Goal: Task Accomplishment & Management: Complete application form

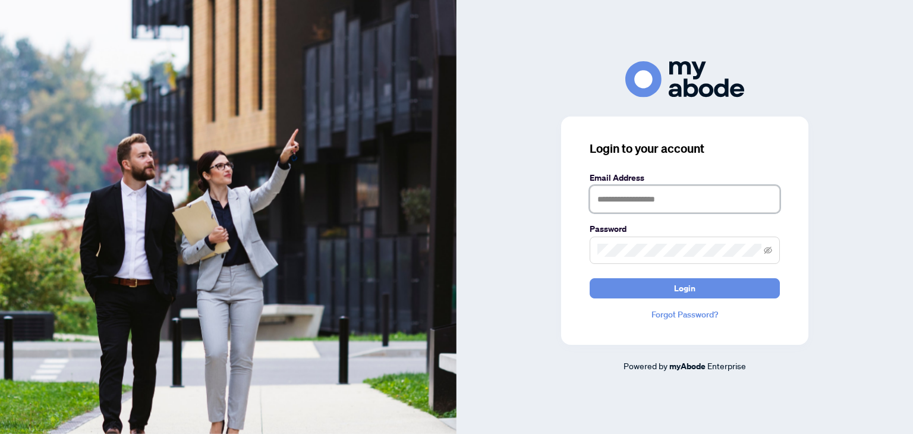
click at [658, 200] on input "text" at bounding box center [685, 199] width 190 height 27
type input "**********"
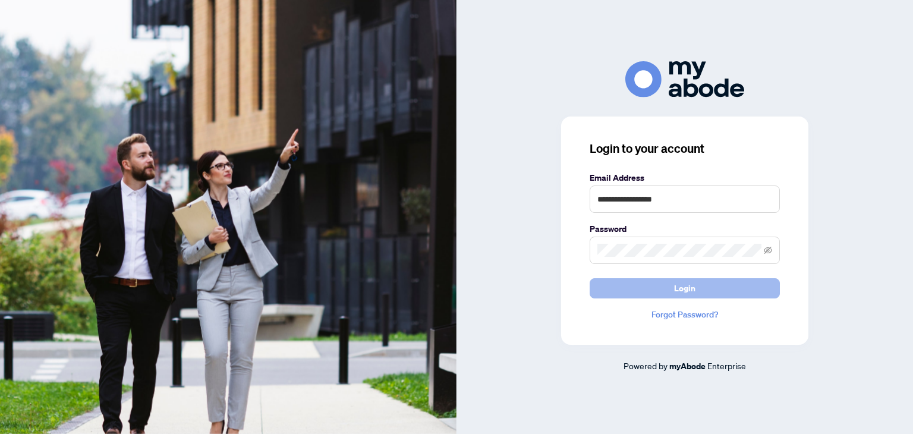
click at [698, 287] on button "Login" at bounding box center [685, 288] width 190 height 20
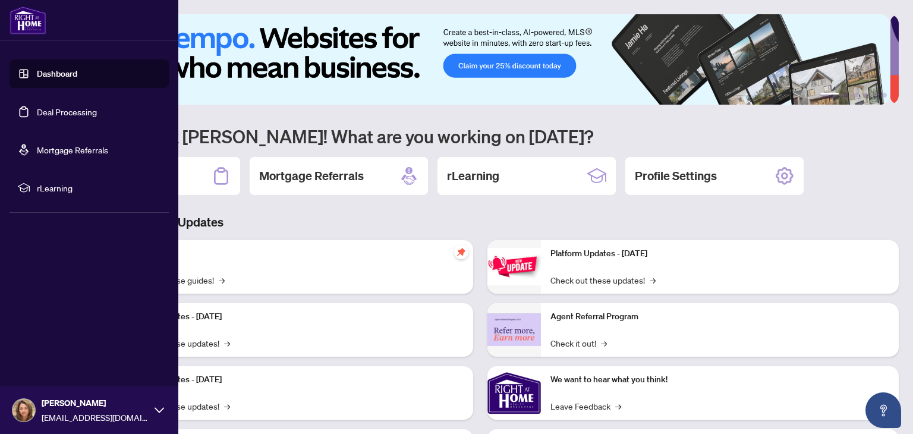
click at [81, 112] on link "Deal Processing" at bounding box center [67, 111] width 60 height 11
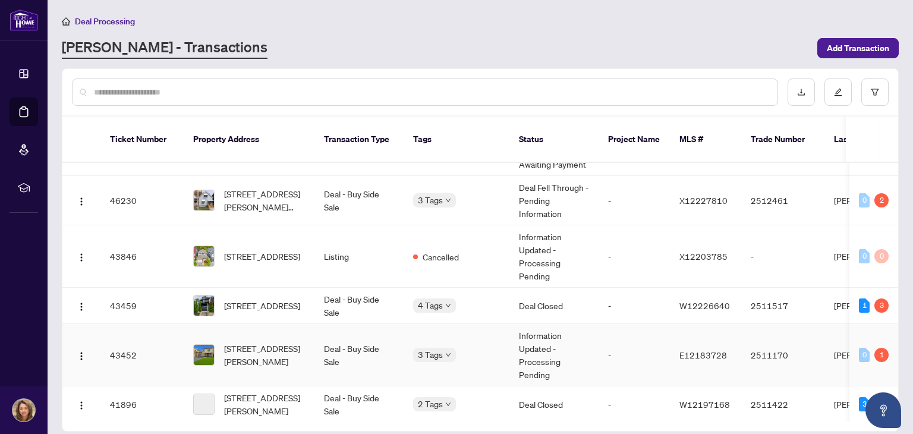
scroll to position [659, 0]
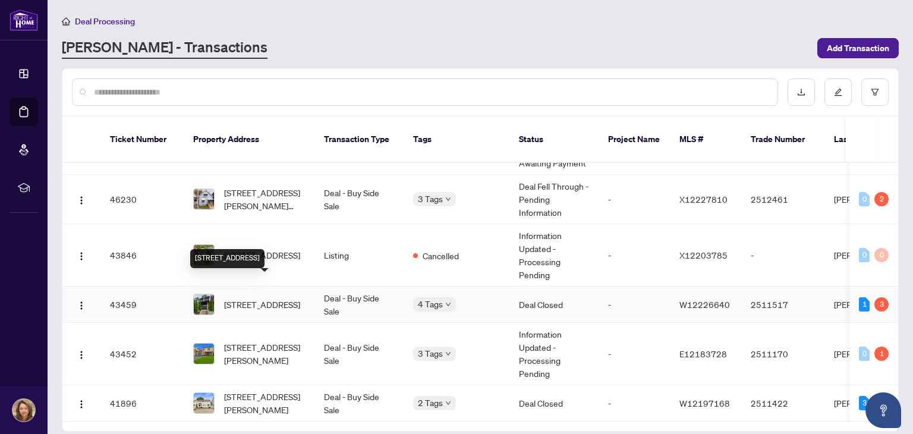
click at [262, 298] on span "[STREET_ADDRESS]" at bounding box center [262, 304] width 76 height 13
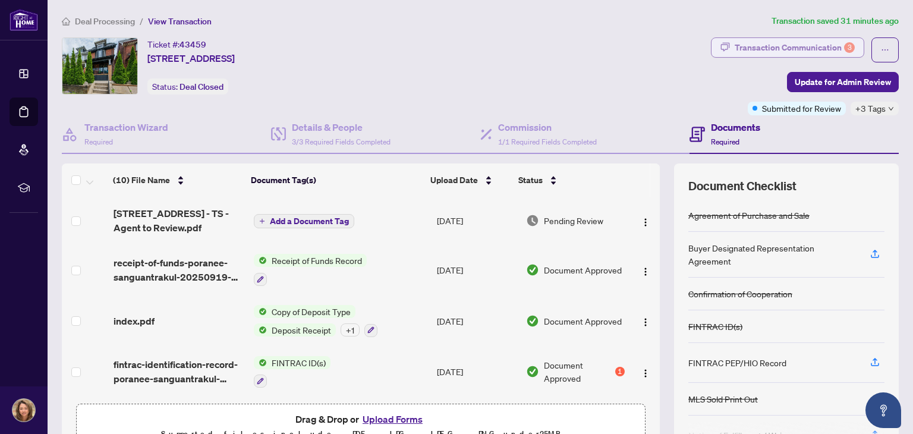
click at [830, 46] on div "Transaction Communication 3" at bounding box center [795, 47] width 120 height 19
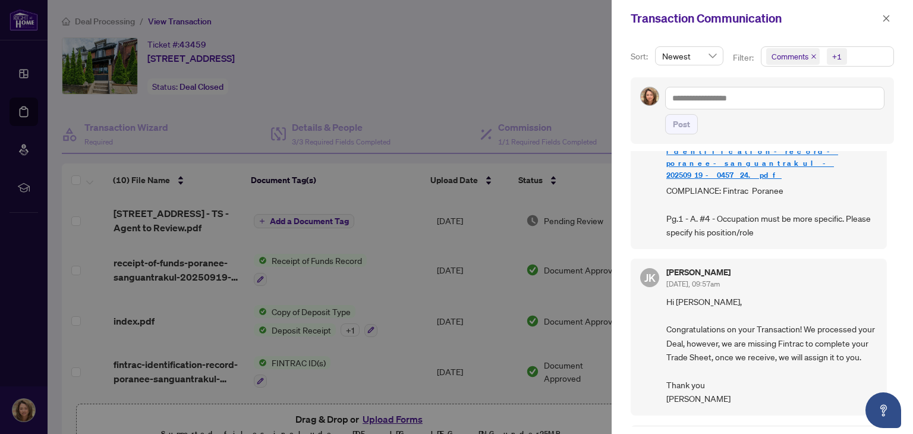
scroll to position [226, 0]
click at [513, 60] on div at bounding box center [456, 217] width 913 height 434
click at [885, 18] on icon "close" at bounding box center [886, 18] width 8 height 8
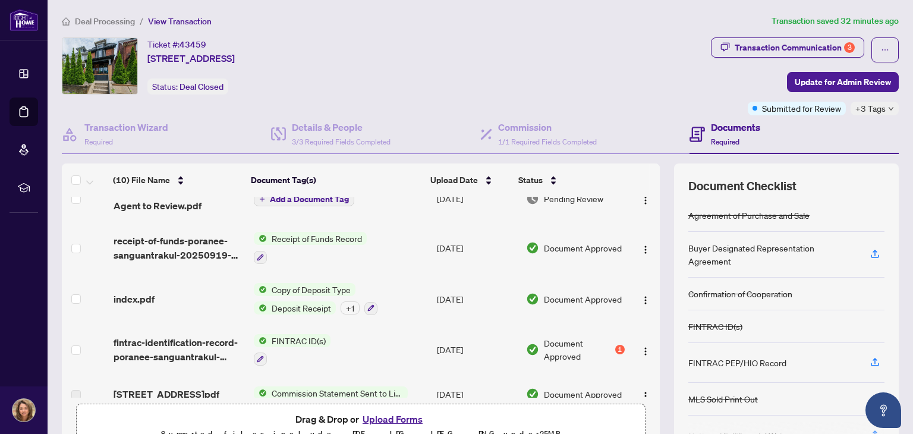
scroll to position [0, 0]
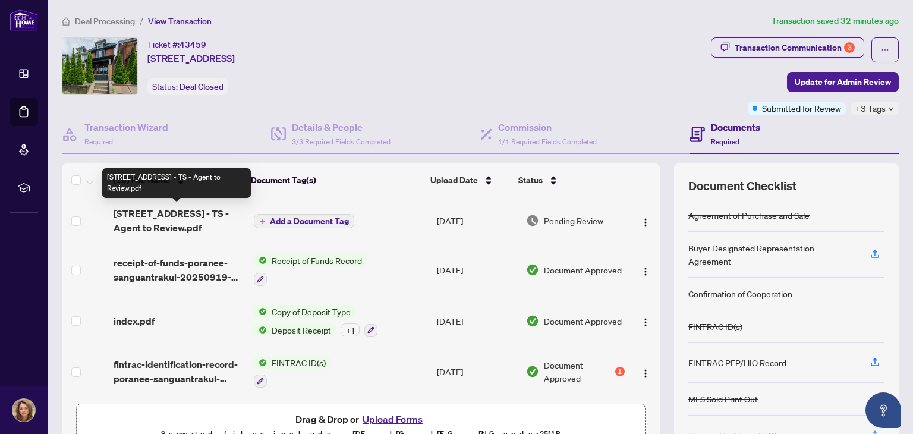
click at [147, 212] on span "[STREET_ADDRESS] - TS - Agent to Review.pdf" at bounding box center [179, 220] width 130 height 29
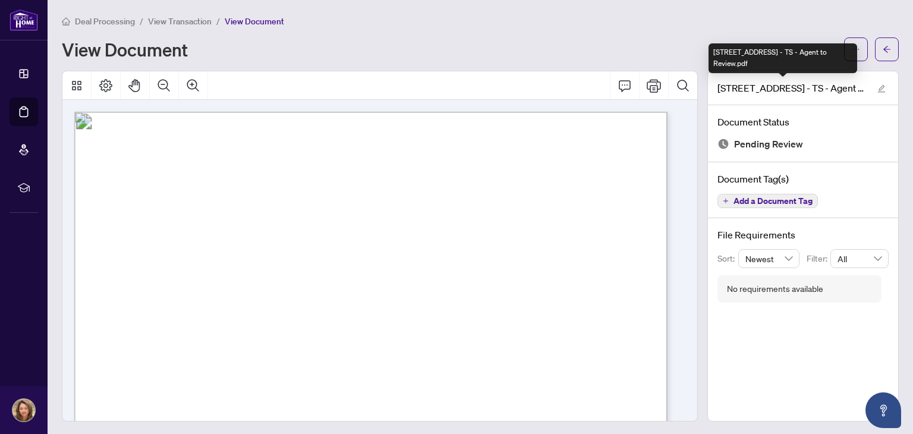
click at [856, 47] on div "[STREET_ADDRESS] - TS - Agent to Review.pdf" at bounding box center [783, 58] width 149 height 30
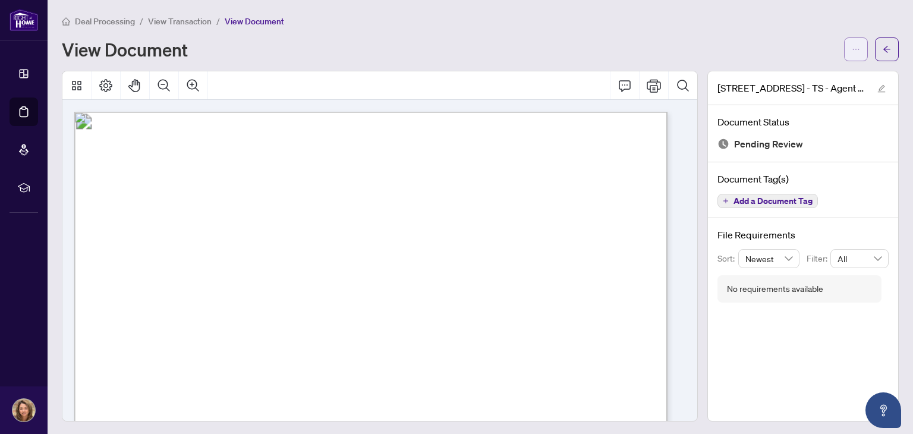
click at [852, 55] on span "button" at bounding box center [856, 49] width 8 height 19
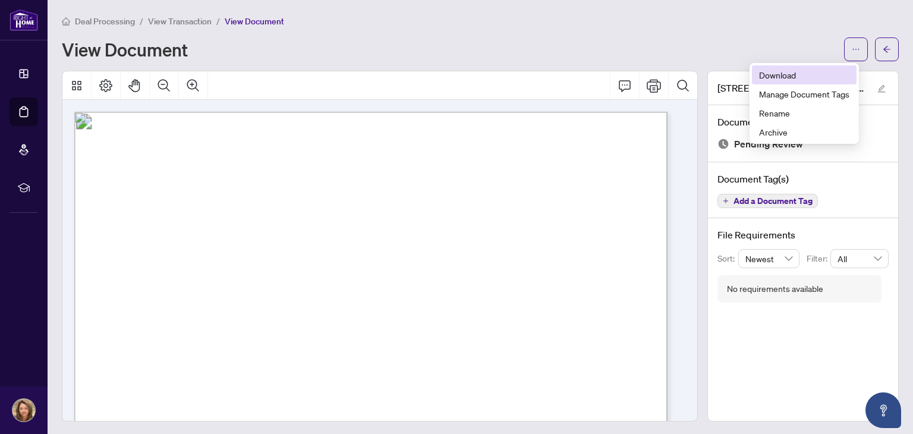
click at [805, 72] on span "Download" at bounding box center [804, 74] width 90 height 13
click at [722, 411] on div "[STREET_ADDRESS] - TS - Agent to Review.pdf Document Status Pending Review Docu…" at bounding box center [803, 246] width 191 height 351
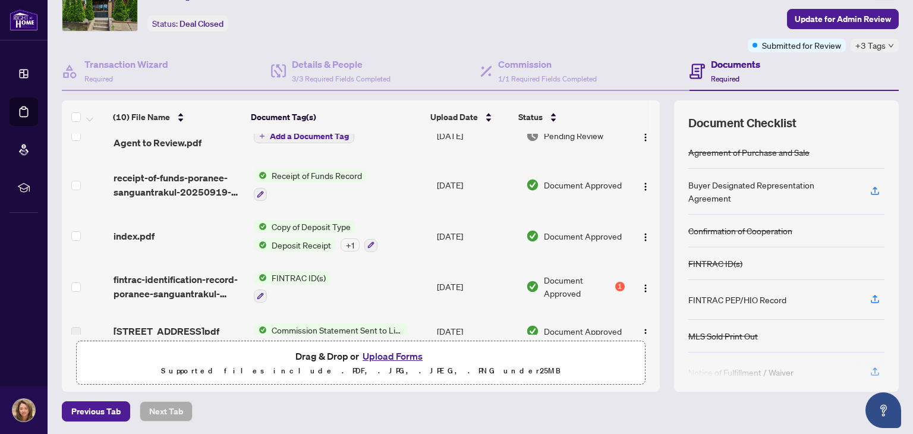
scroll to position [26, 0]
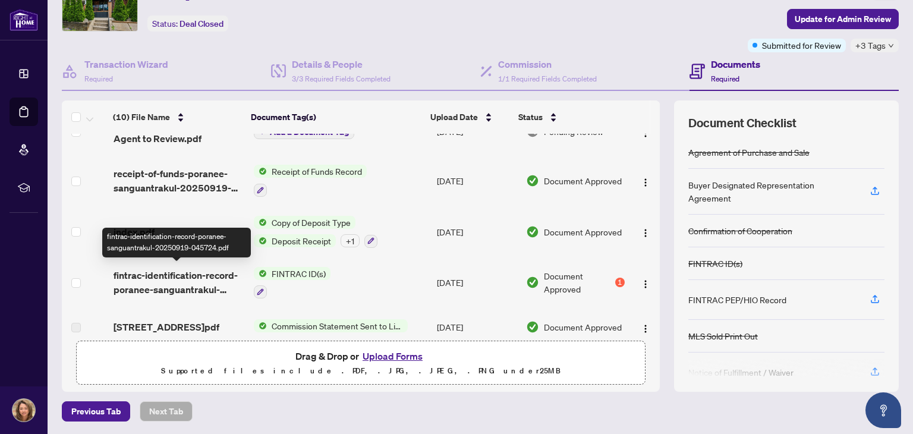
click at [200, 275] on span "fintrac-identification-record-poranee-sanguantrakul-20250919-045724.pdf" at bounding box center [179, 282] width 130 height 29
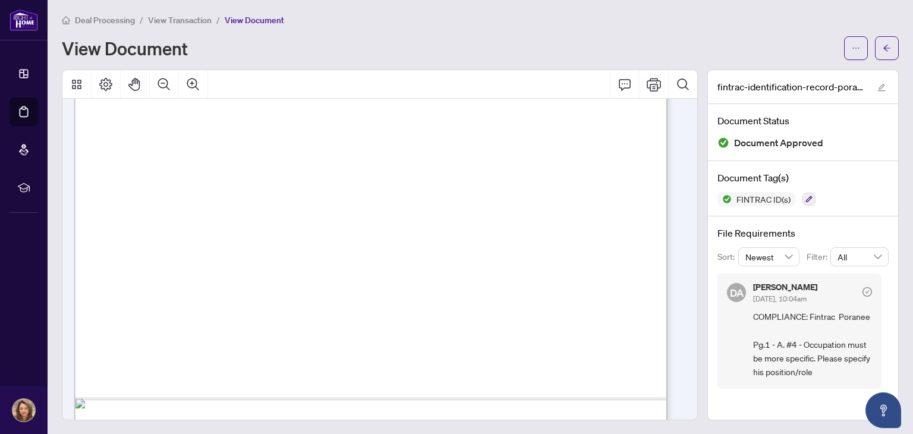
scroll to position [477, 0]
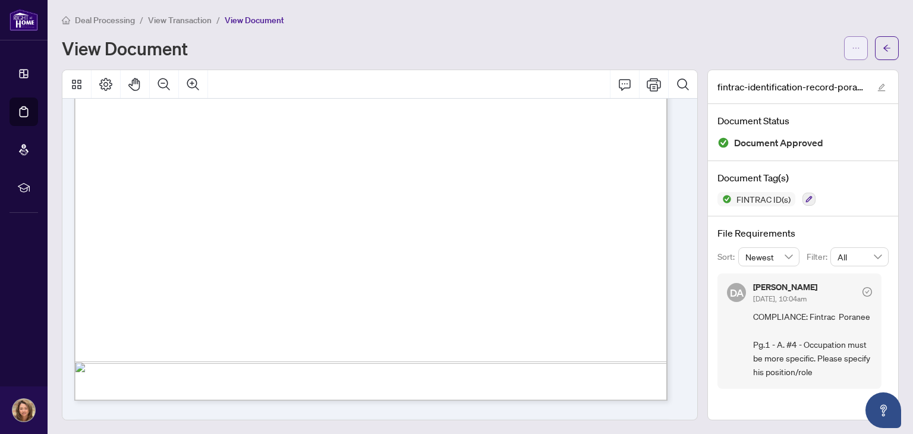
click at [852, 42] on span "button" at bounding box center [856, 48] width 8 height 19
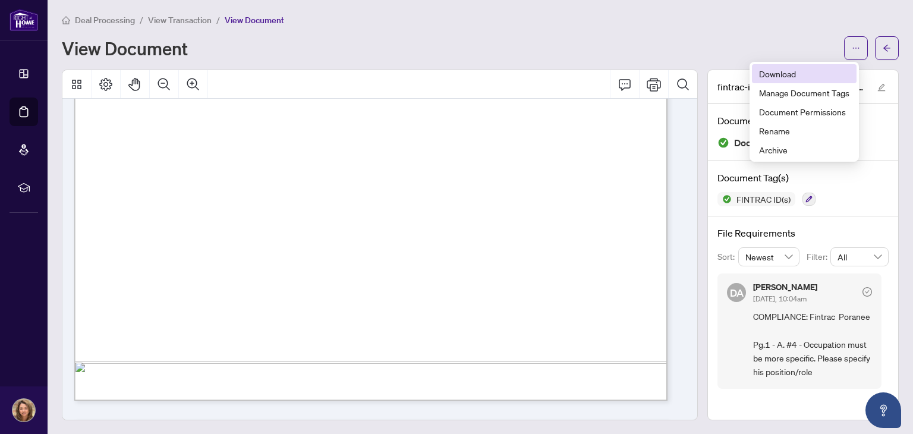
click at [810, 71] on span "Download" at bounding box center [804, 73] width 90 height 13
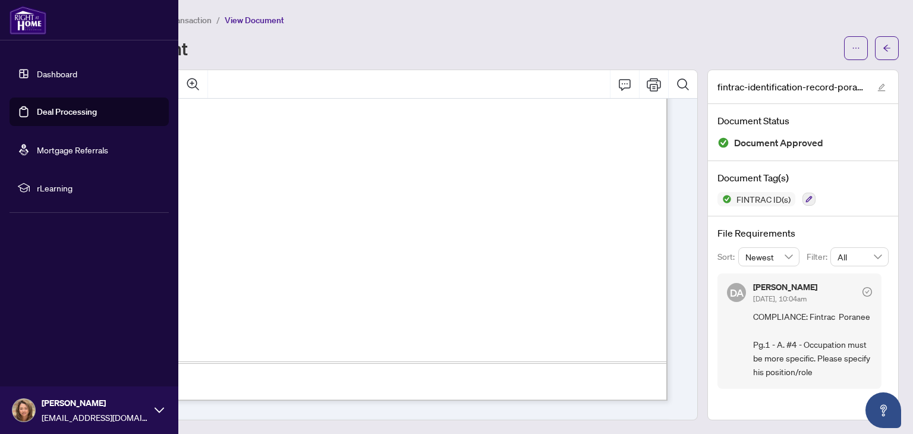
click at [73, 112] on link "Deal Processing" at bounding box center [67, 111] width 60 height 11
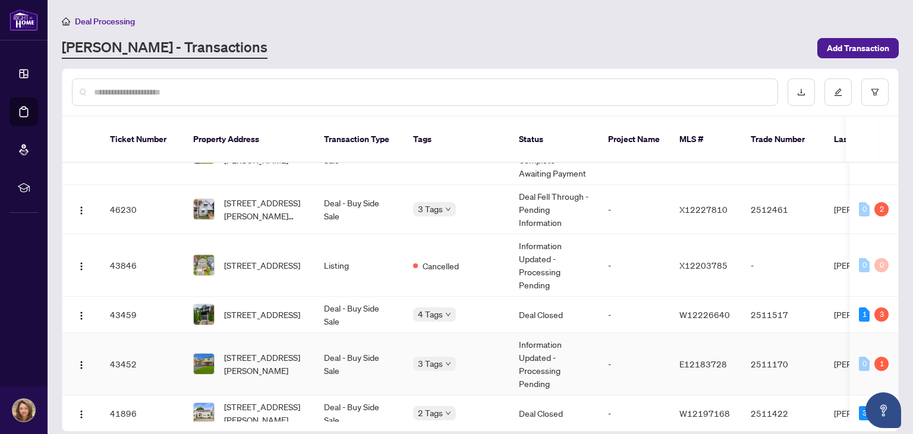
scroll to position [664, 0]
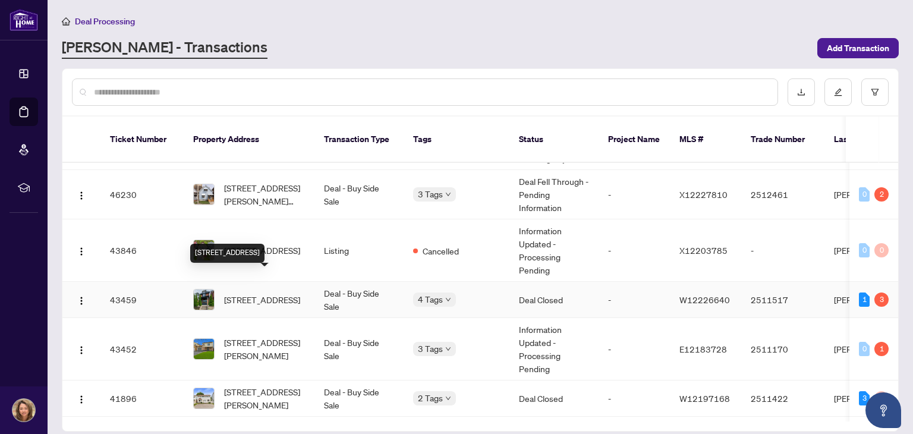
click at [252, 293] on span "[STREET_ADDRESS]" at bounding box center [262, 299] width 76 height 13
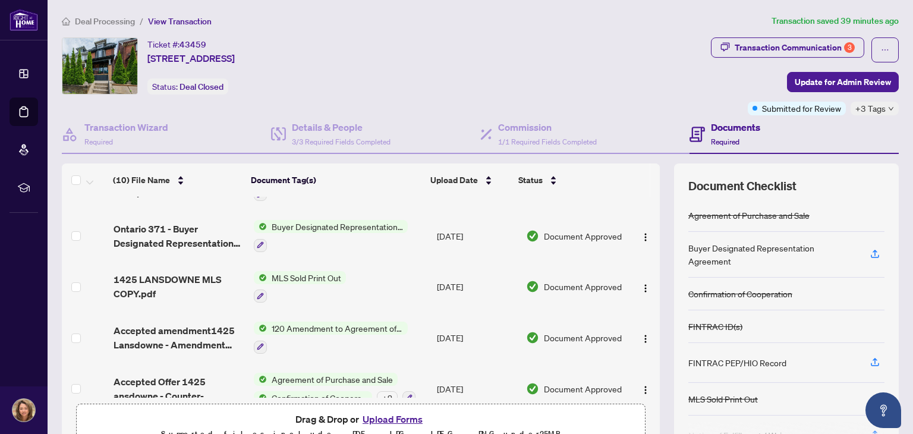
scroll to position [289, 0]
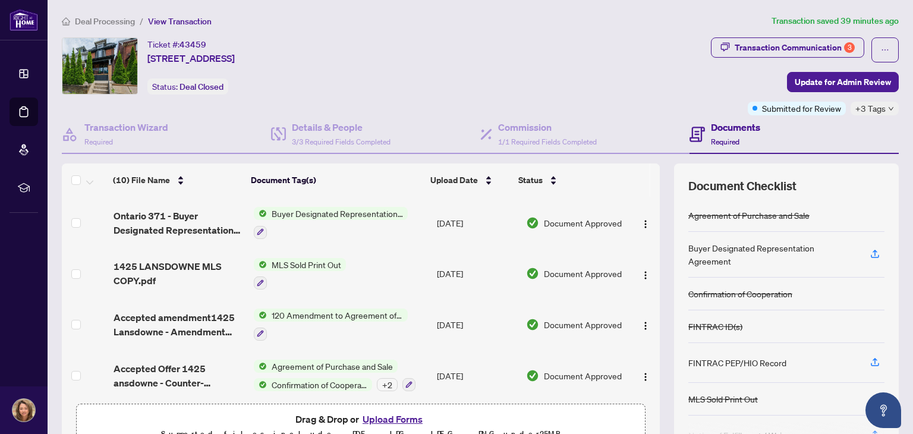
click at [392, 416] on button "Upload Forms" at bounding box center [392, 418] width 67 height 15
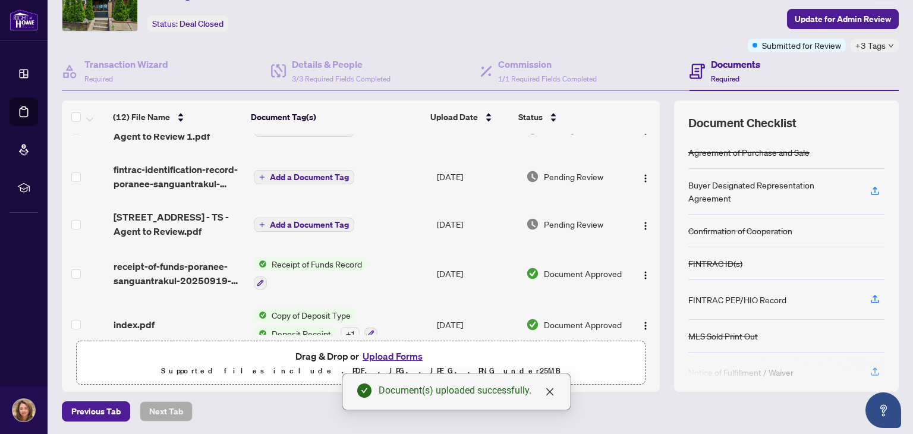
scroll to position [0, 0]
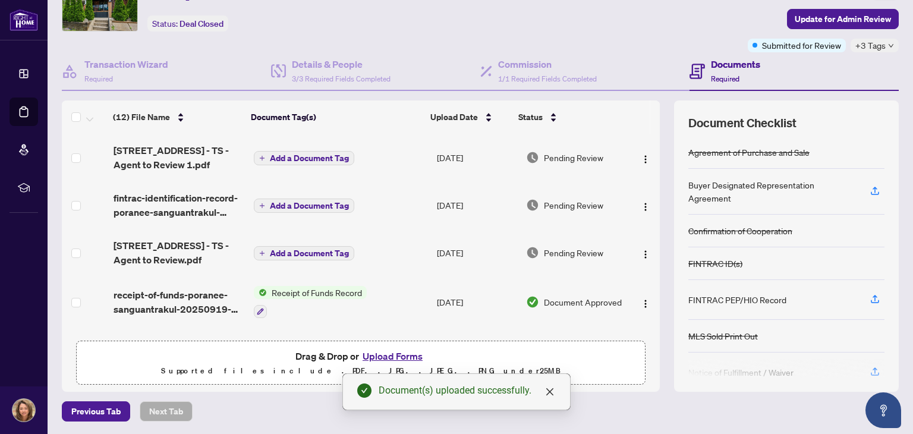
click at [300, 203] on span "Add a Document Tag" at bounding box center [309, 206] width 79 height 8
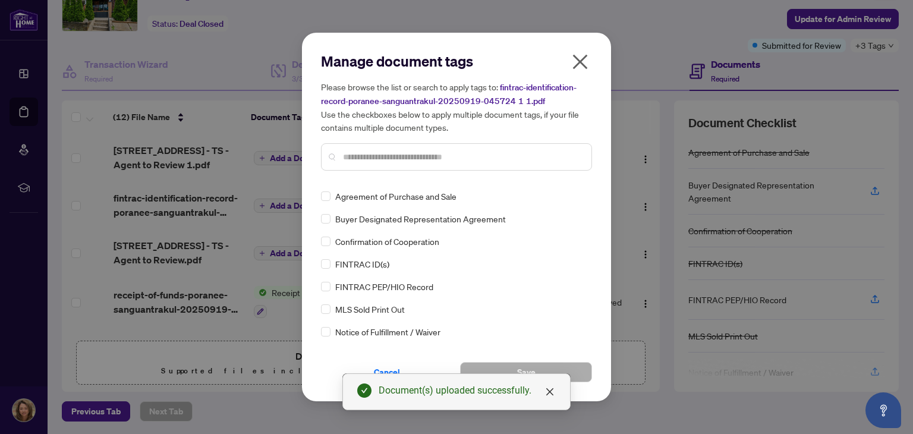
click at [455, 154] on input "text" at bounding box center [462, 156] width 239 height 13
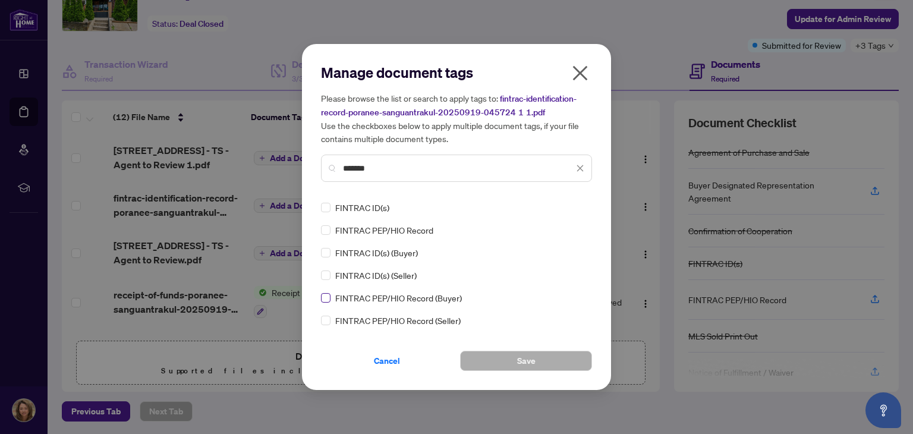
type input "*******"
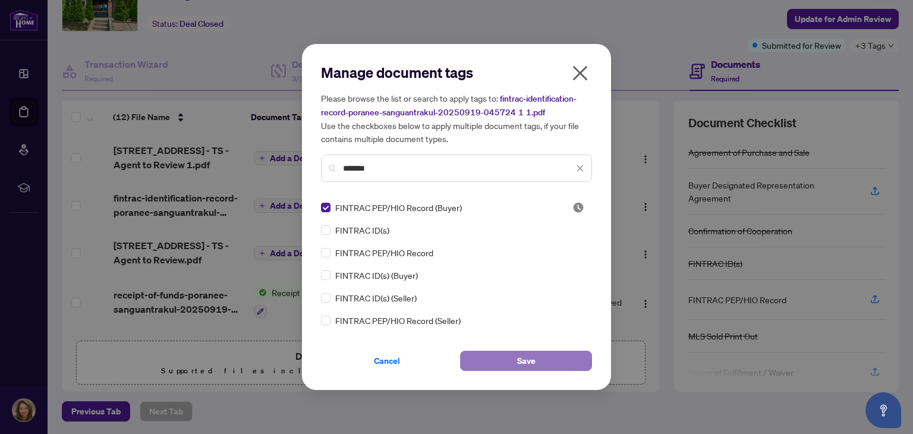
click at [543, 362] on button "Save" at bounding box center [526, 361] width 132 height 20
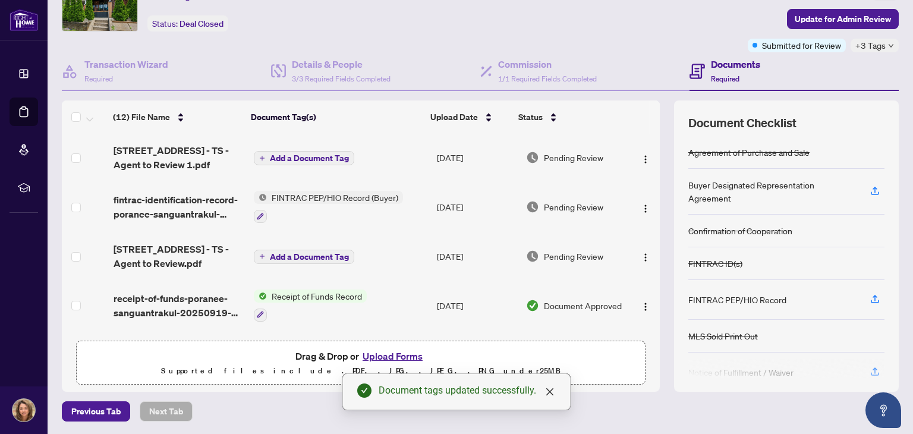
click at [306, 154] on span "Add a Document Tag" at bounding box center [309, 158] width 79 height 8
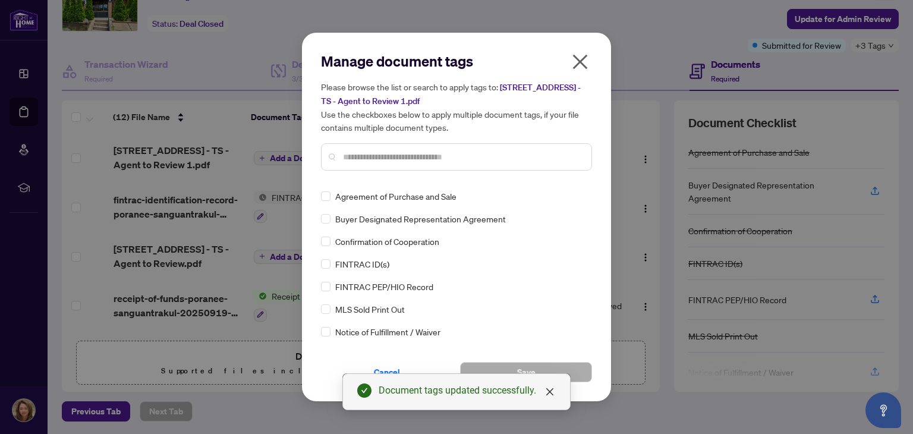
click at [438, 156] on input "text" at bounding box center [462, 156] width 239 height 13
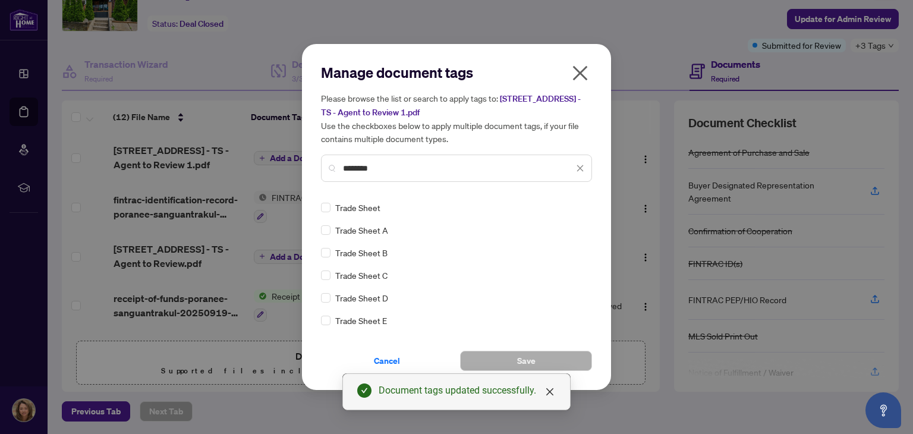
type input "********"
click at [526, 364] on span "Save" at bounding box center [526, 360] width 18 height 19
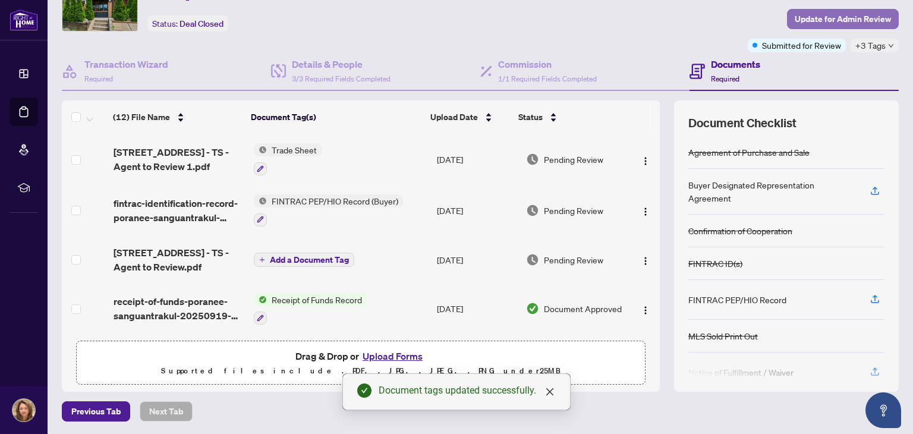
click at [857, 12] on span "Update for Admin Review" at bounding box center [843, 19] width 96 height 19
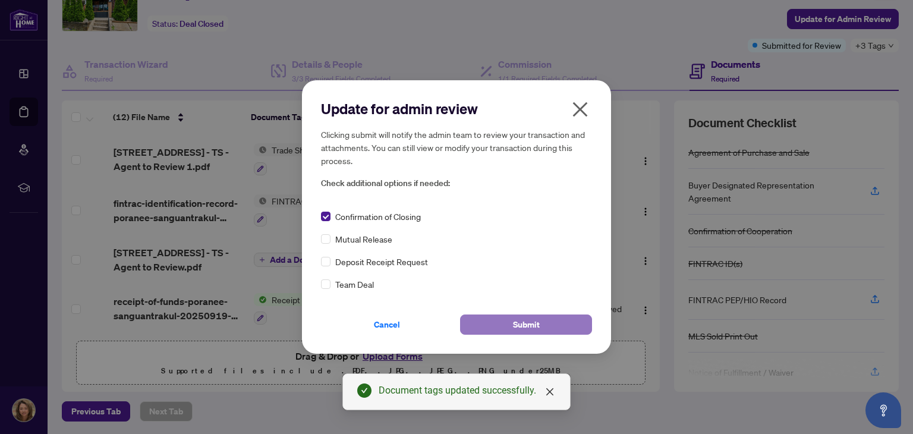
click at [520, 329] on span "Submit" at bounding box center [526, 324] width 27 height 19
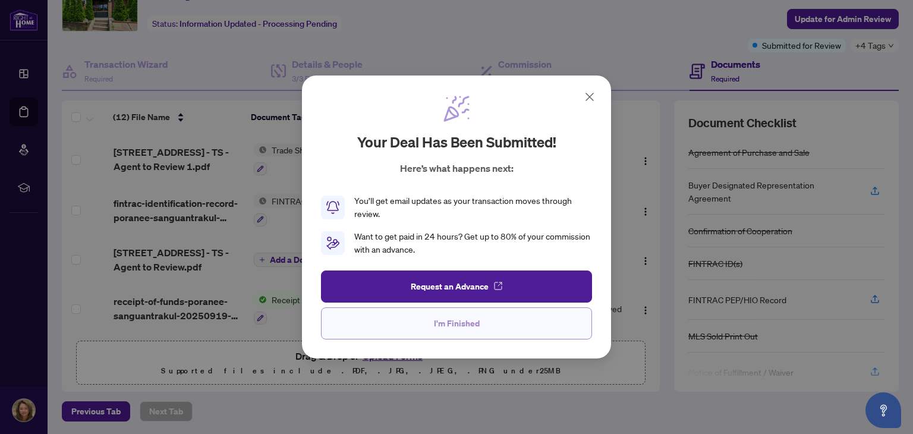
click at [468, 326] on span "I'm Finished" at bounding box center [457, 323] width 46 height 19
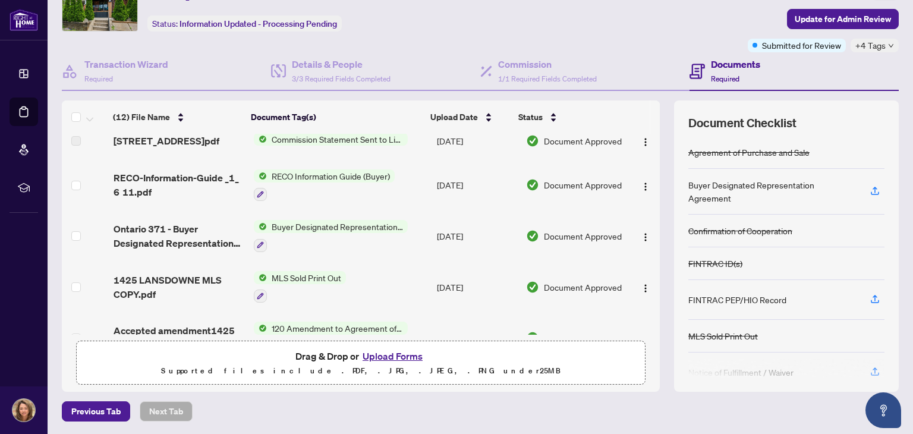
scroll to position [352, 0]
